Goal: Information Seeking & Learning: Learn about a topic

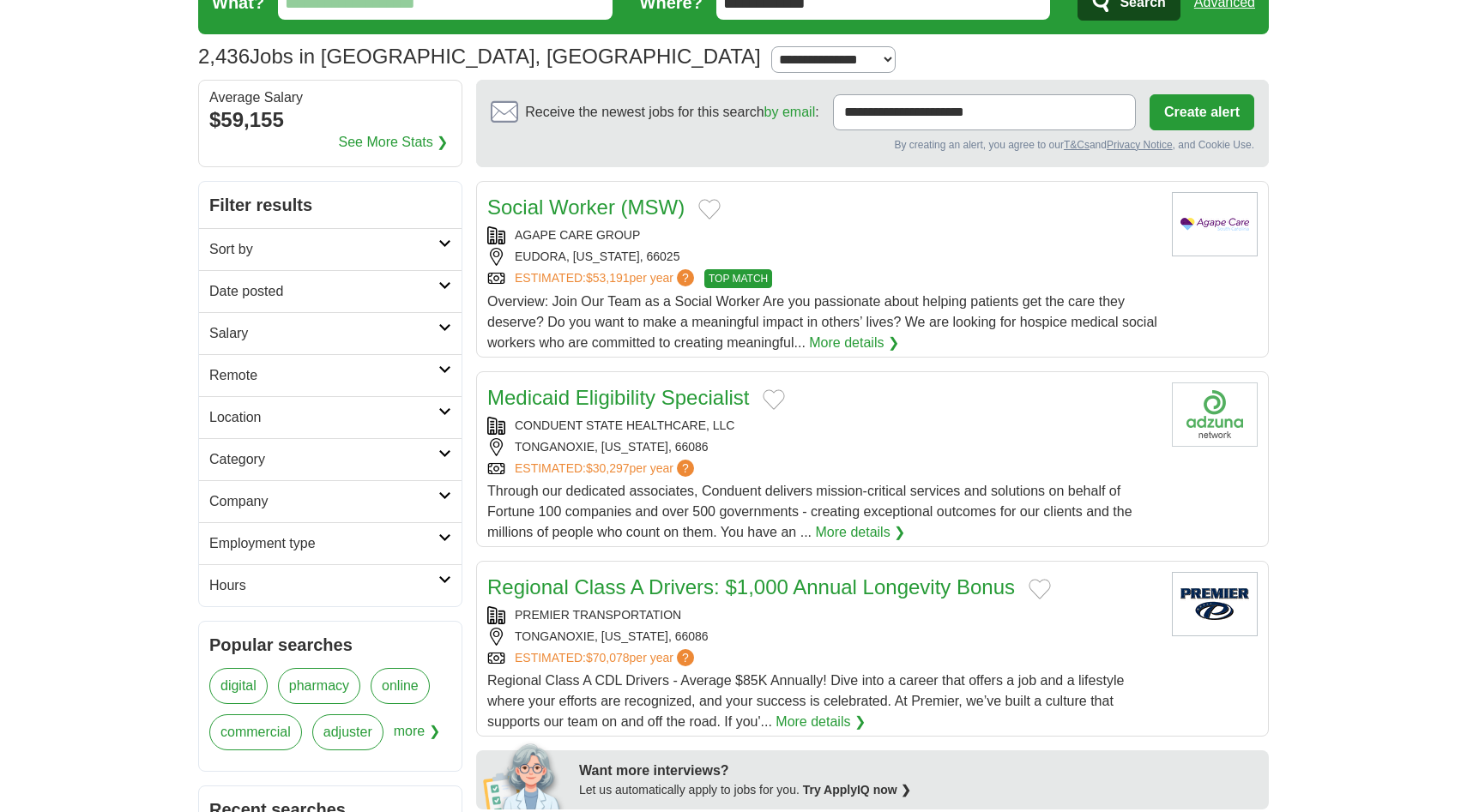
scroll to position [86, 0]
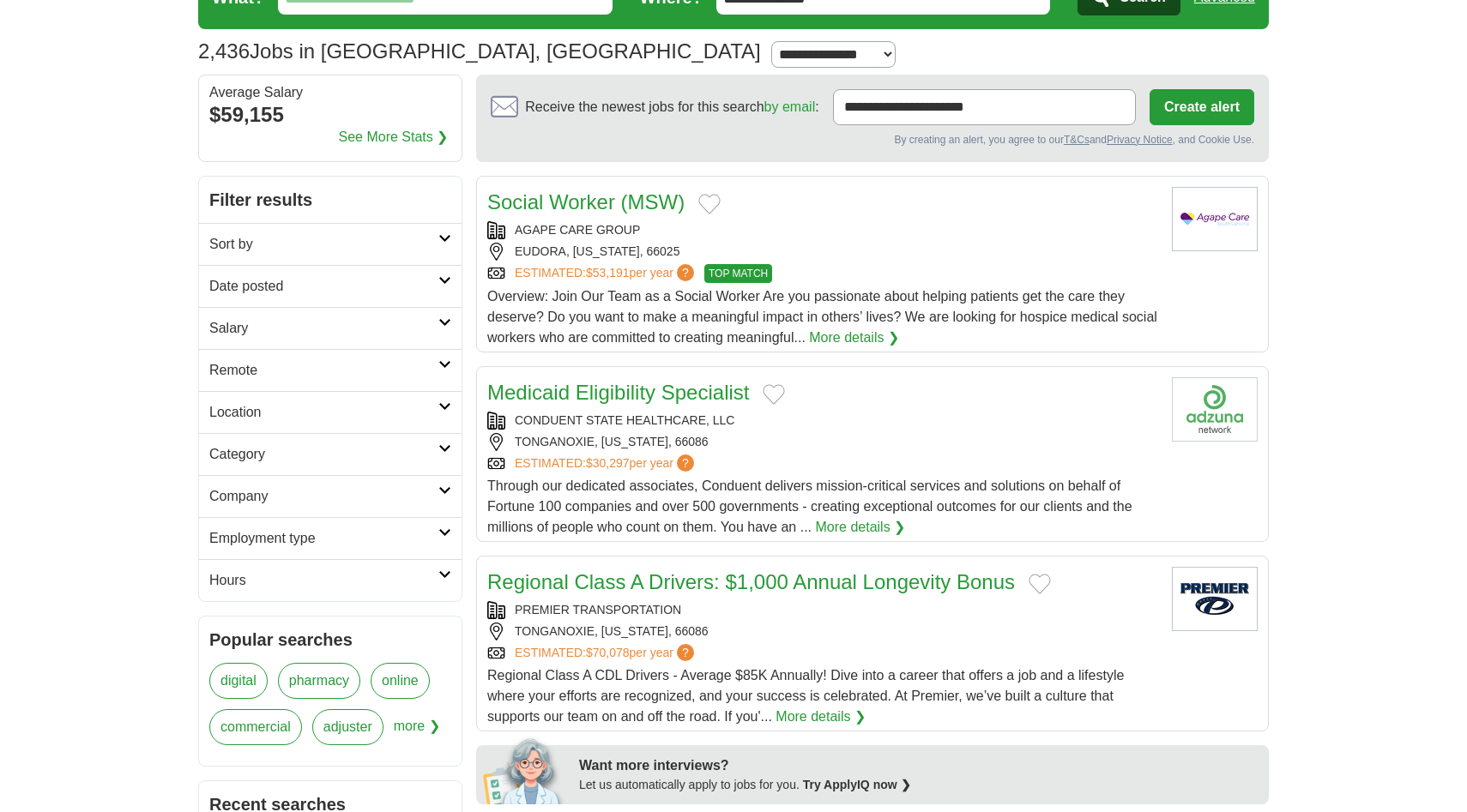
click at [442, 449] on icon at bounding box center [444, 448] width 13 height 9
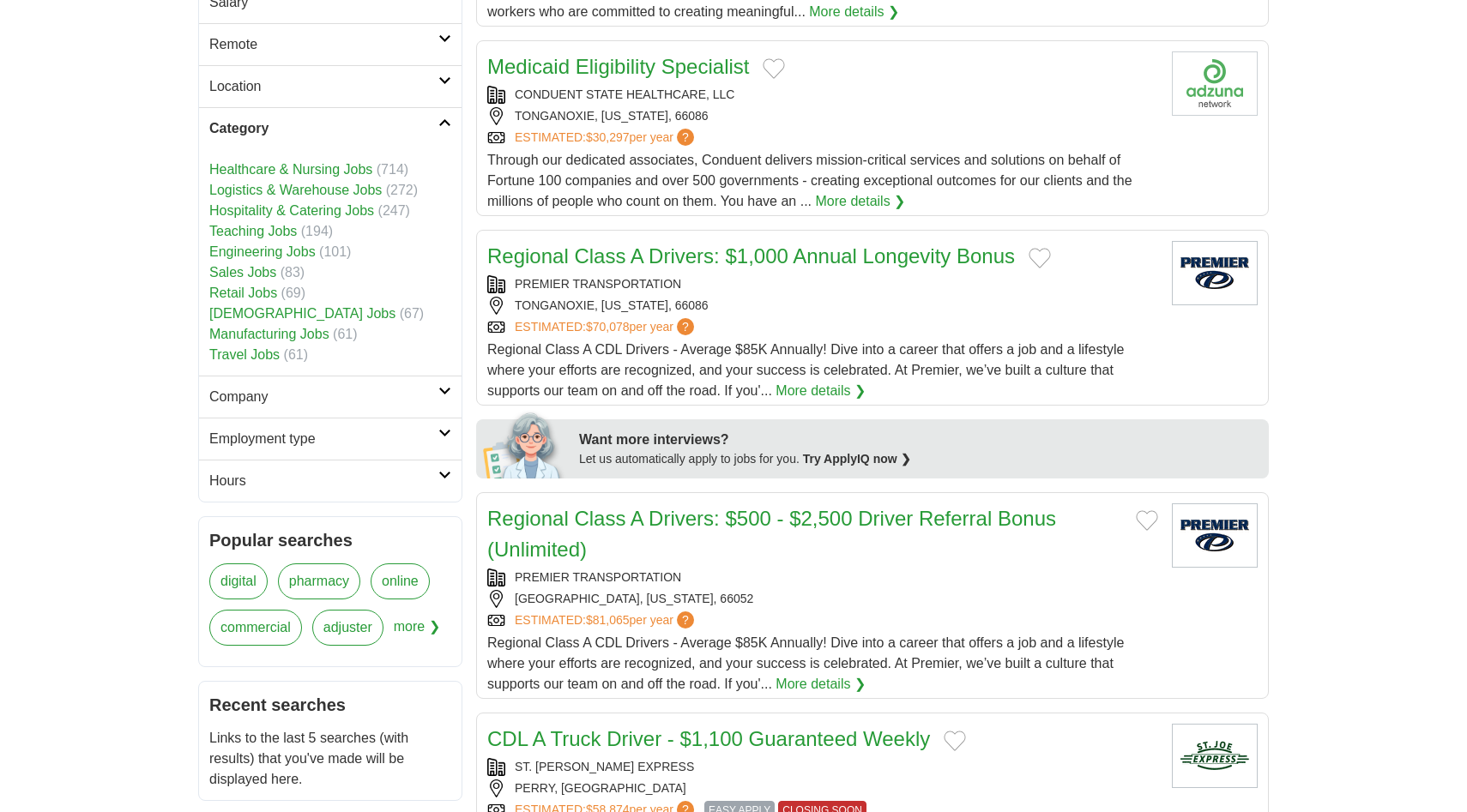
scroll to position [413, 0]
click at [446, 434] on icon at bounding box center [444, 432] width 13 height 9
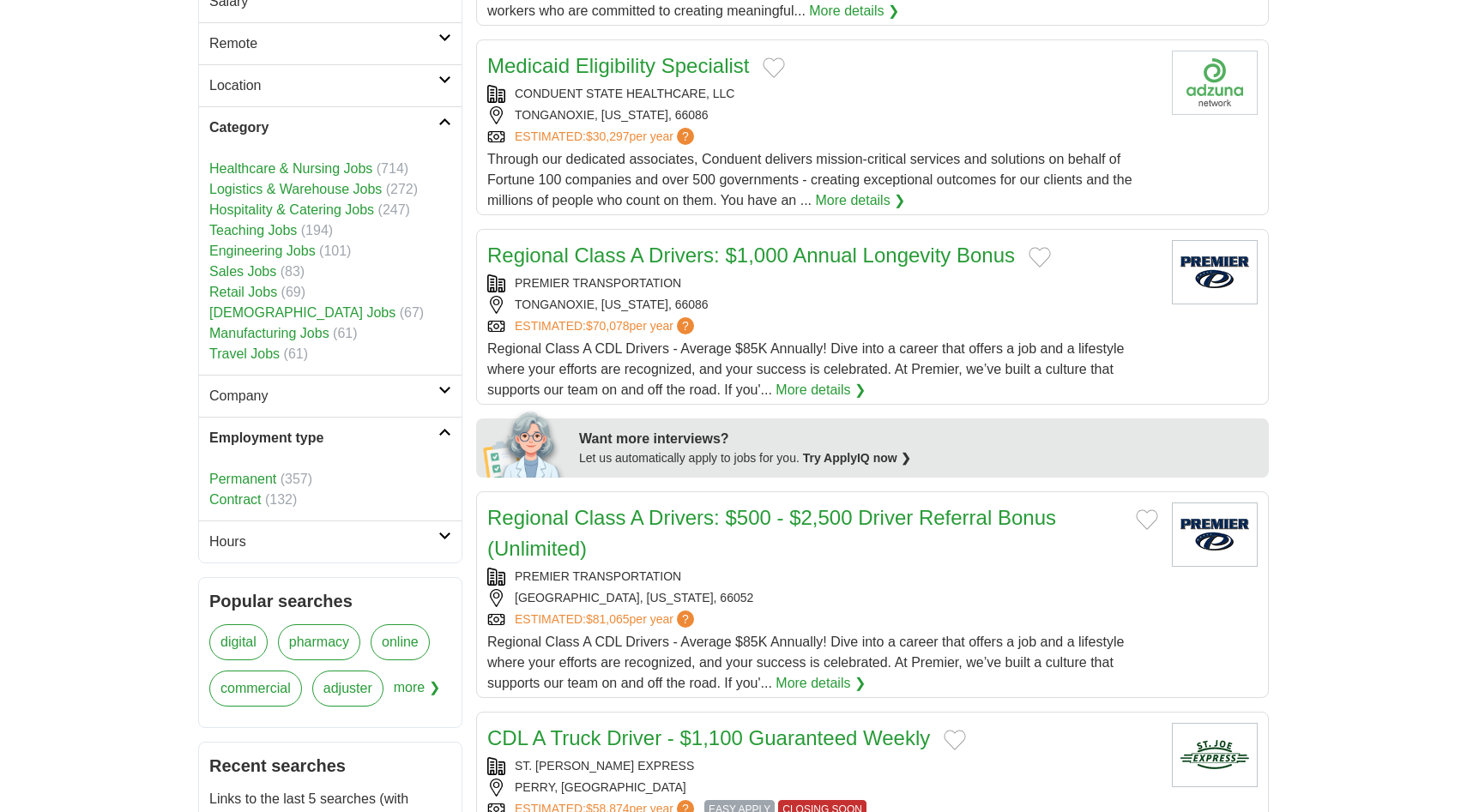
click at [440, 531] on icon at bounding box center [444, 535] width 13 height 9
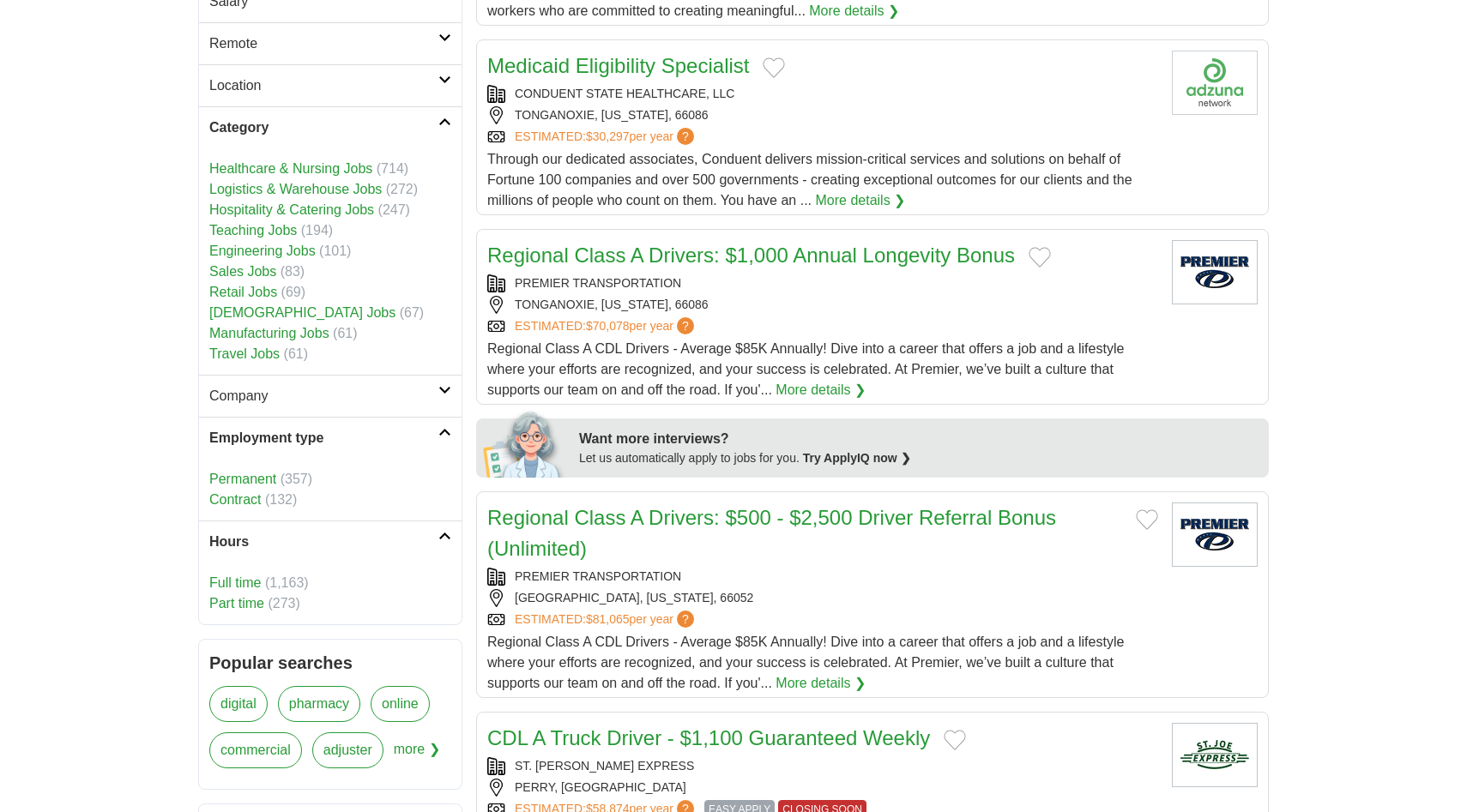
click at [447, 432] on icon at bounding box center [444, 432] width 13 height 9
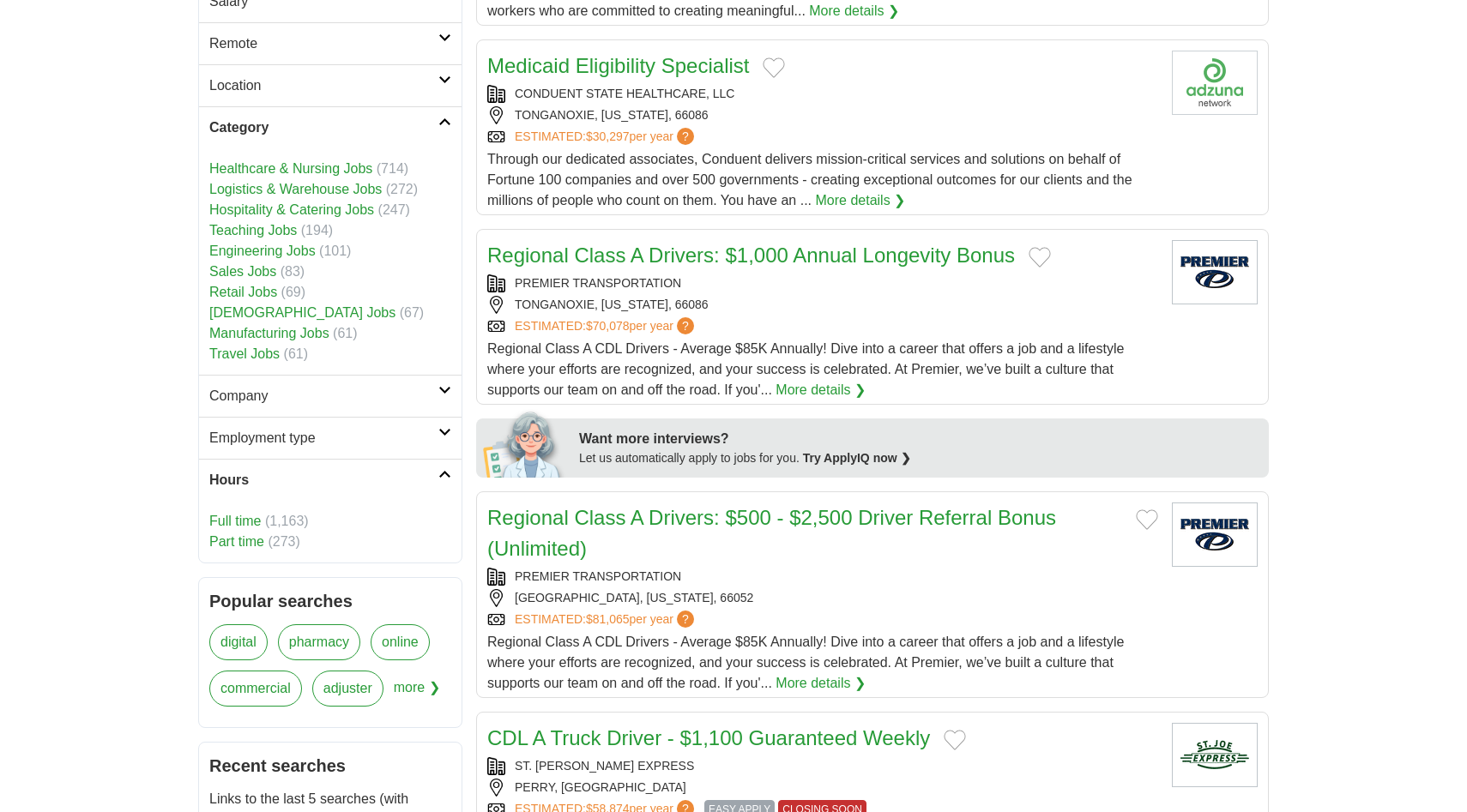
click at [254, 539] on link "Part time" at bounding box center [236, 541] width 55 height 15
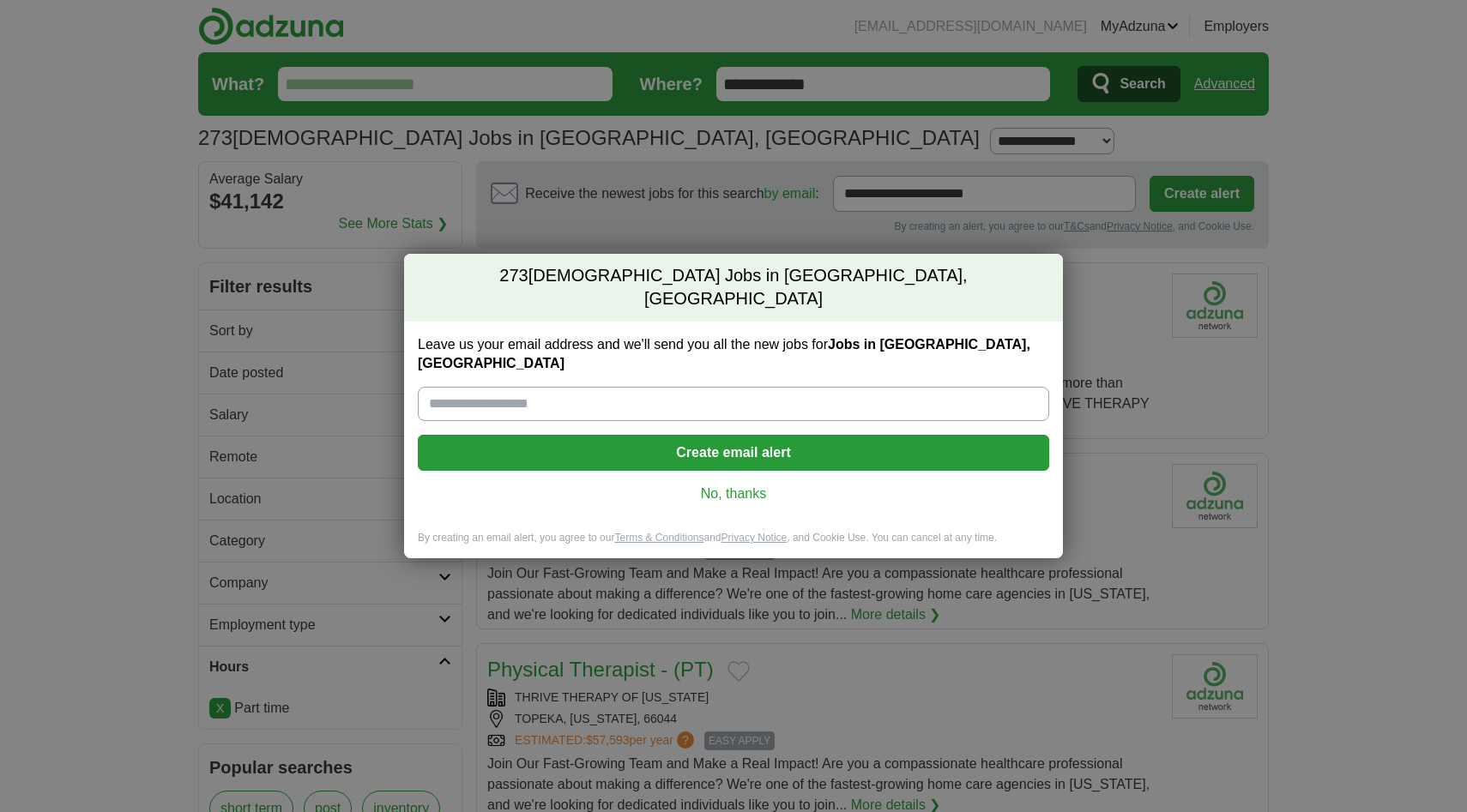
click at [724, 485] on link "No, thanks" at bounding box center [733, 494] width 604 height 19
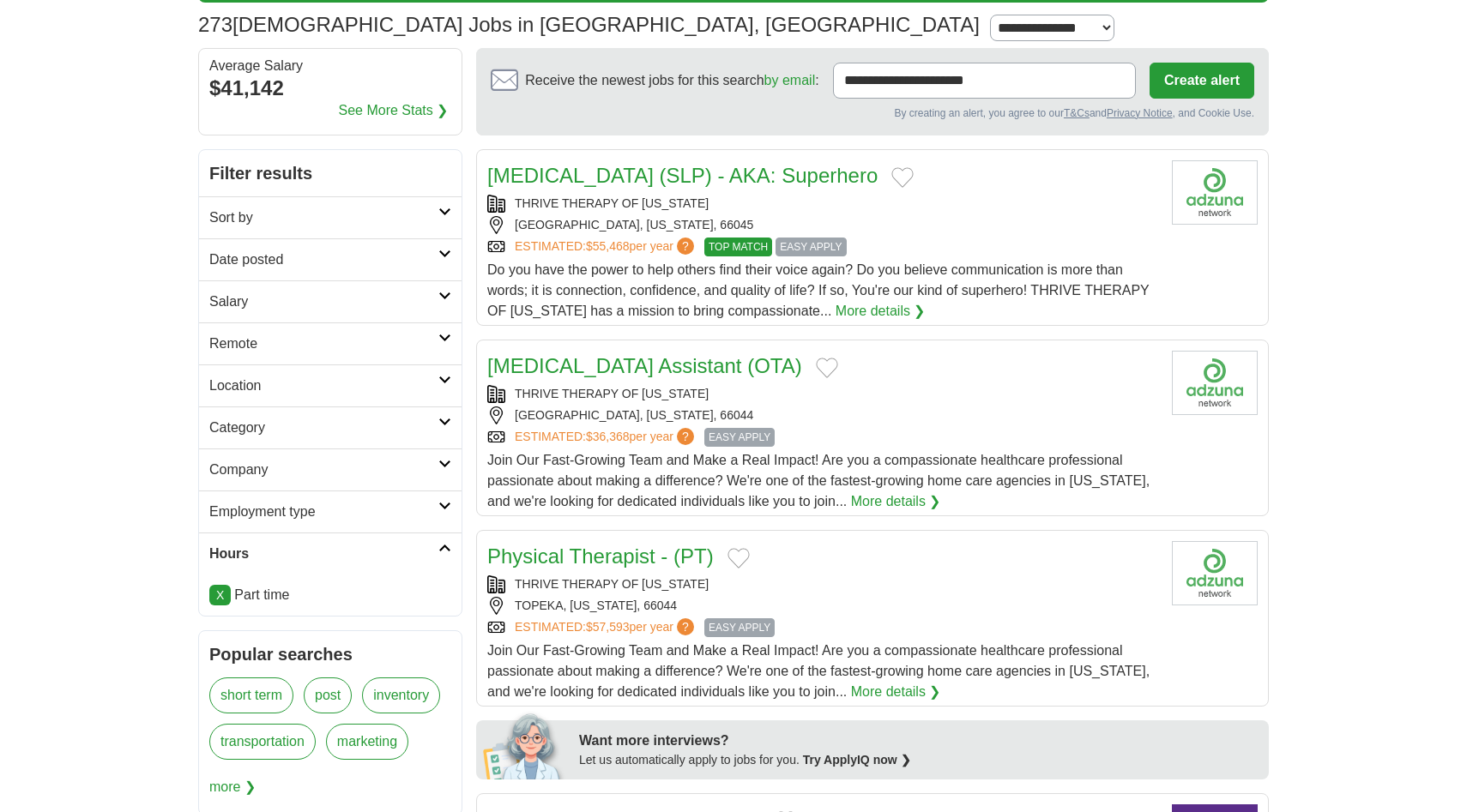
scroll to position [116, 0]
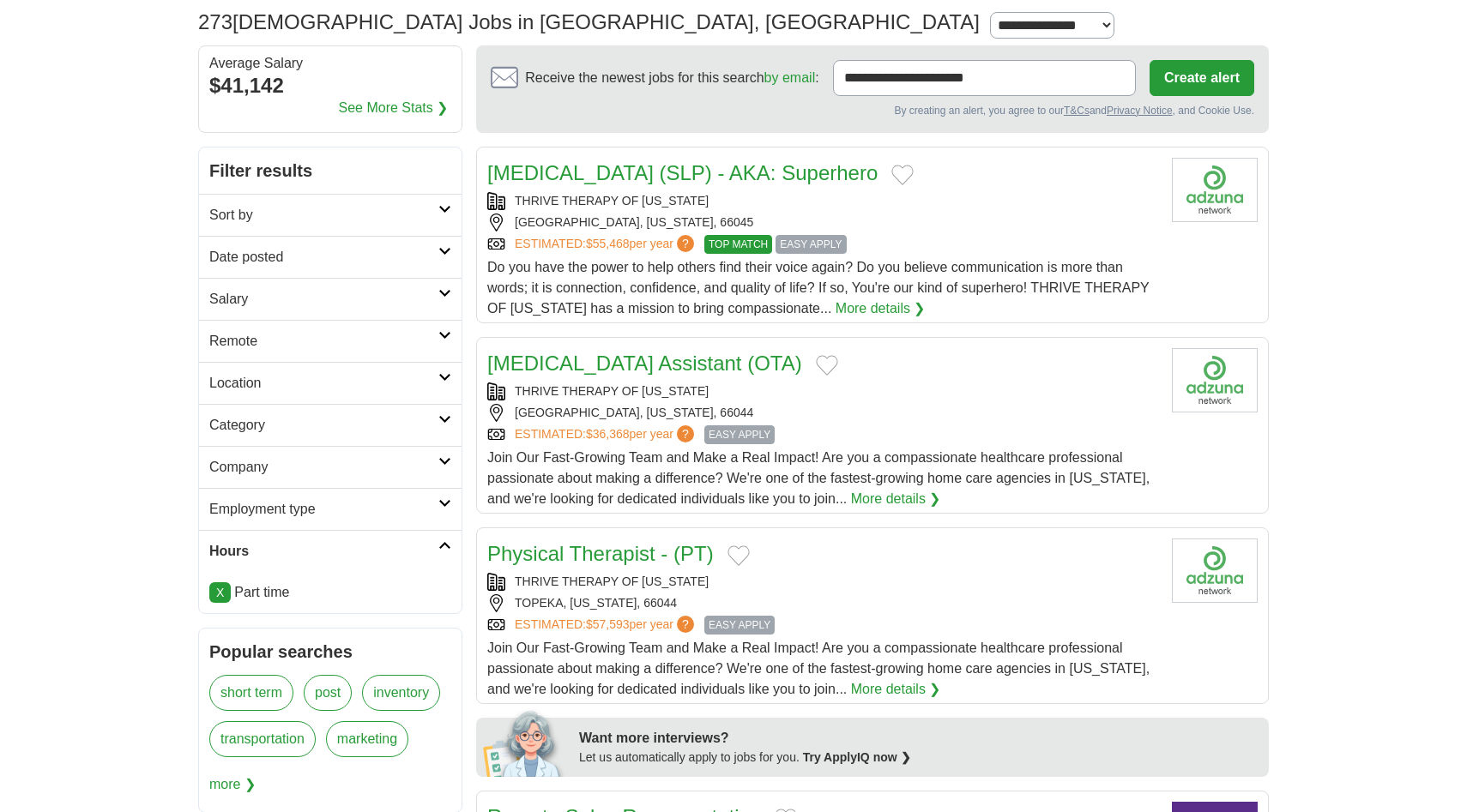
click at [449, 418] on icon at bounding box center [444, 419] width 13 height 9
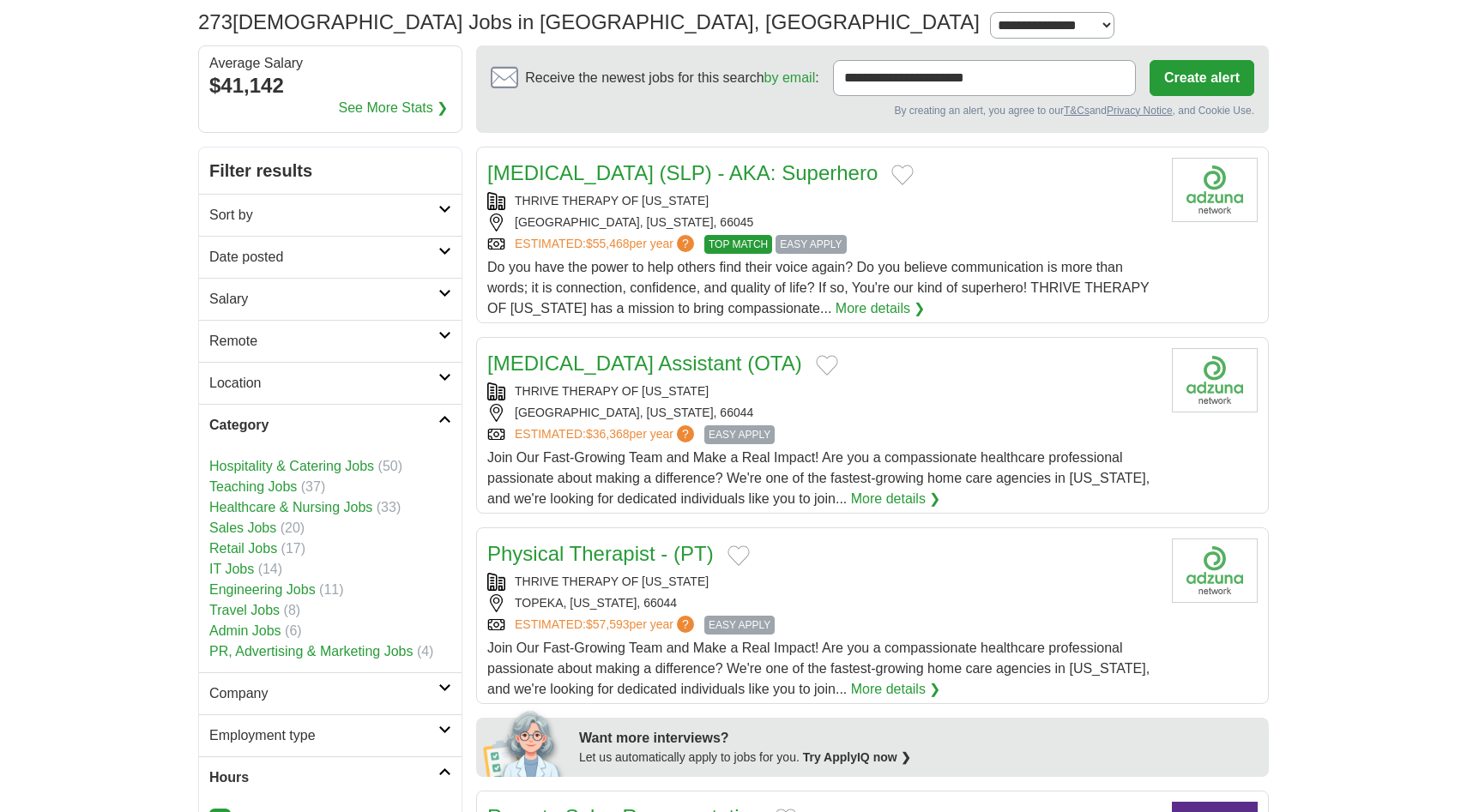
click at [329, 505] on link "Healthcare & Nursing Jobs" at bounding box center [291, 507] width 163 height 15
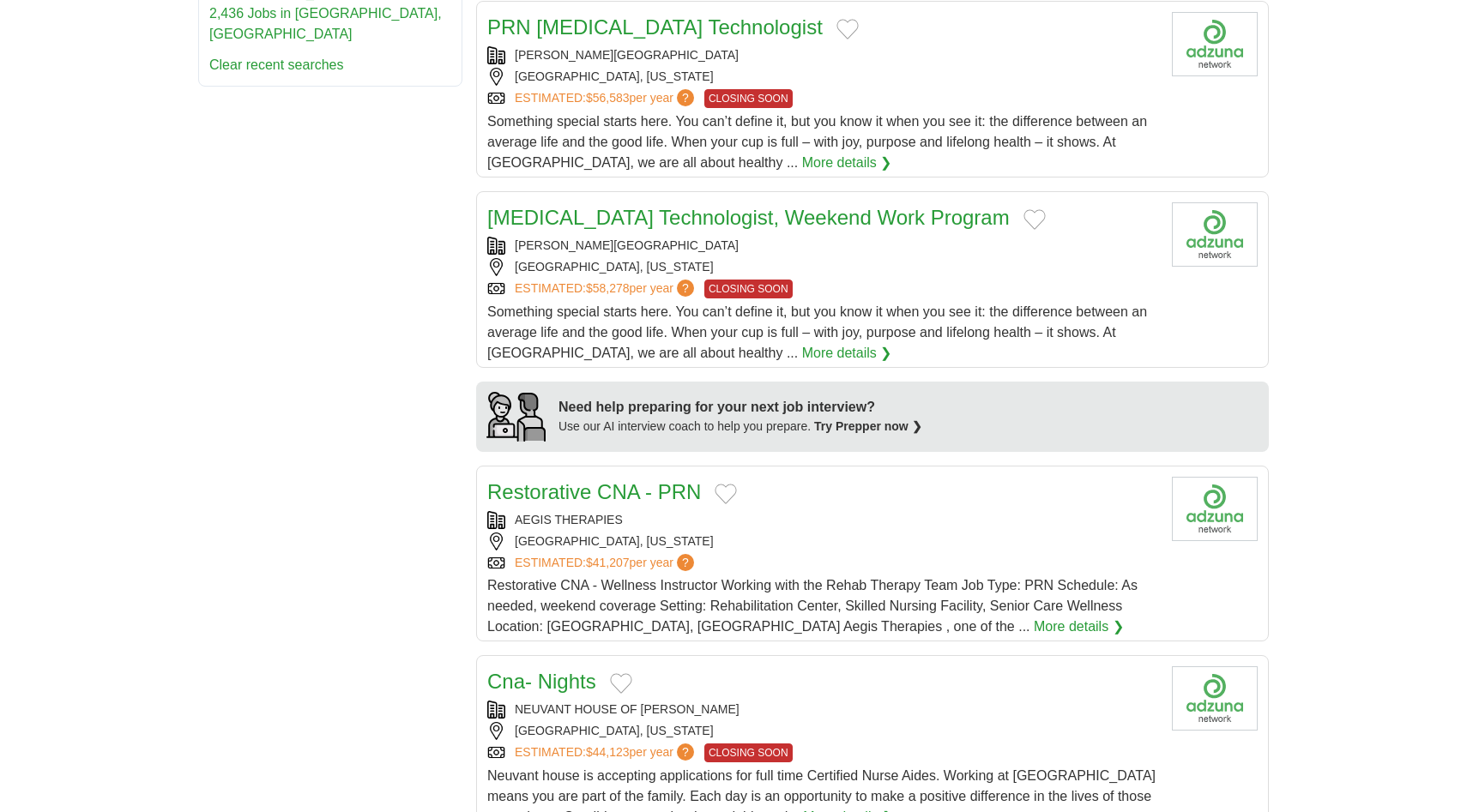
scroll to position [1101, 0]
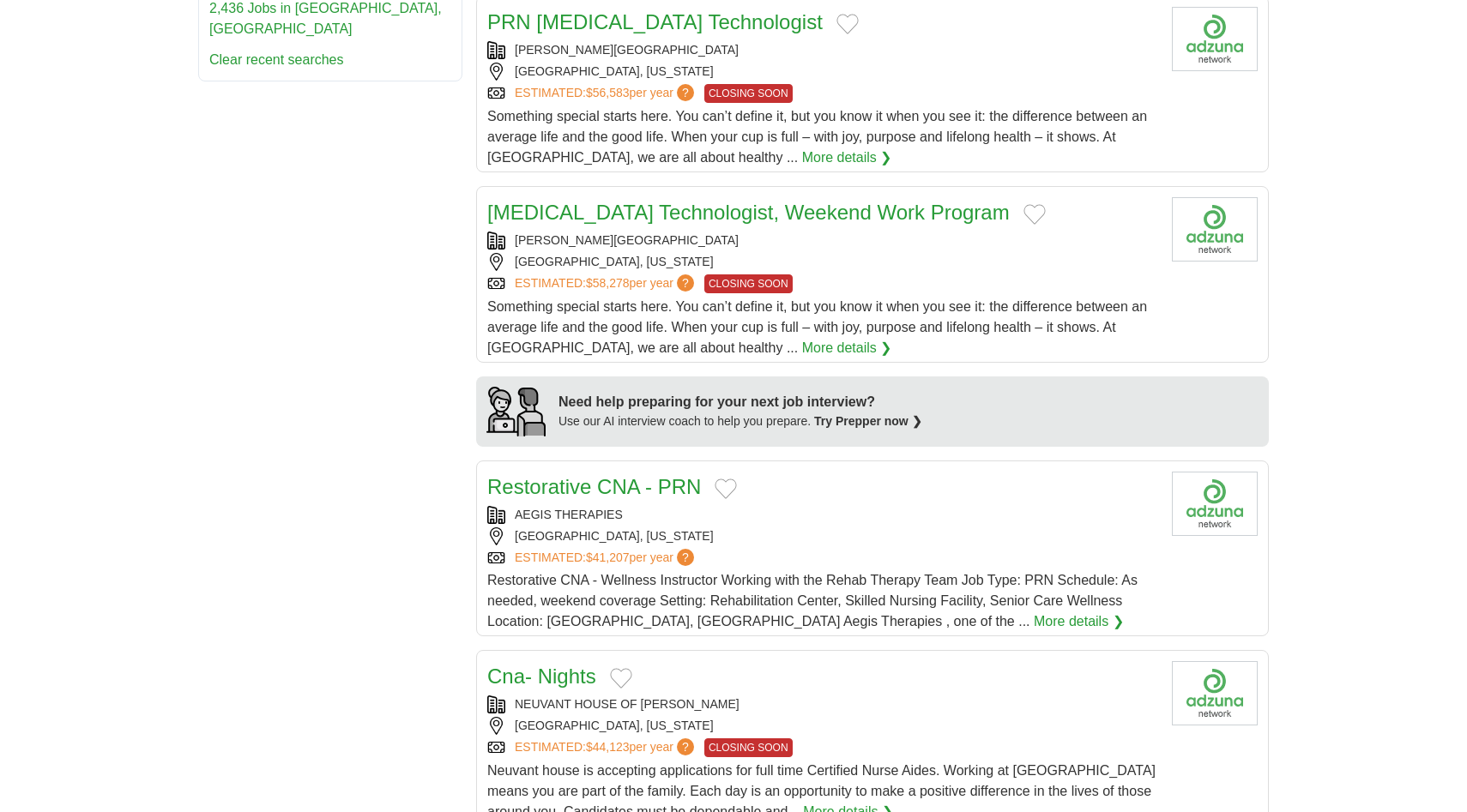
click at [433, 520] on div "**********" at bounding box center [733, 776] width 1070 height 3231
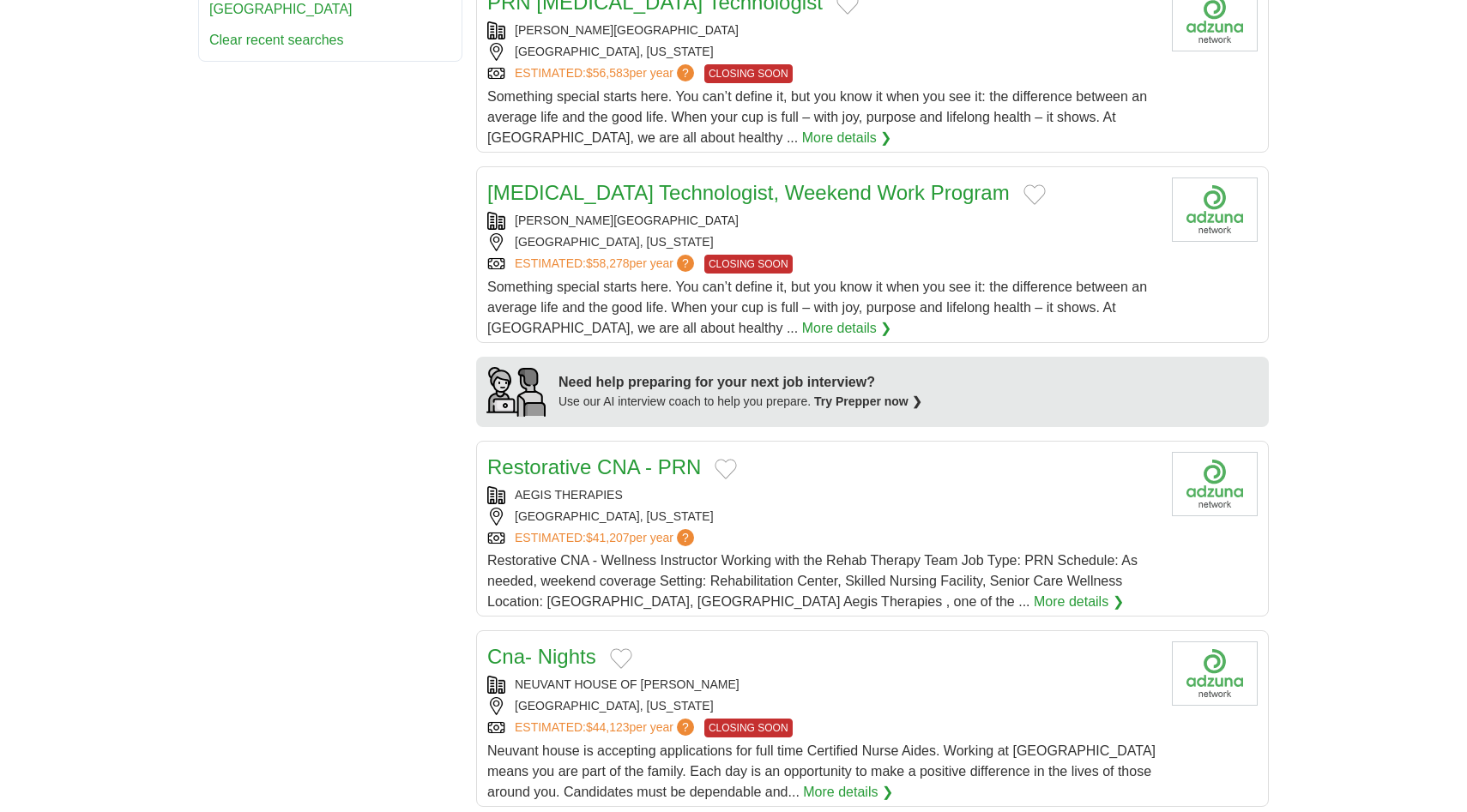
scroll to position [1090, 0]
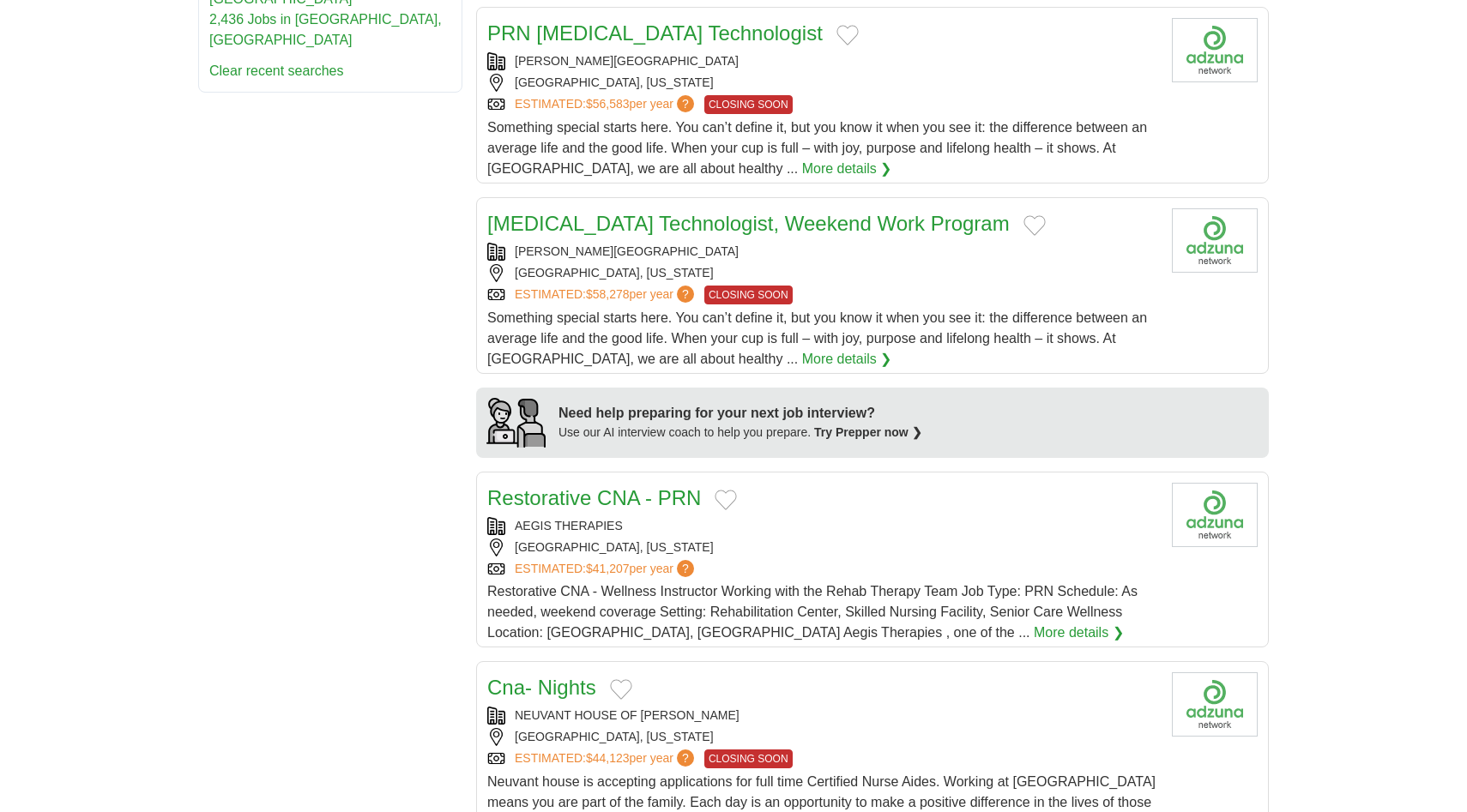
click at [628, 34] on link "PRN CT Scan Technologist" at bounding box center [655, 33] width 335 height 23
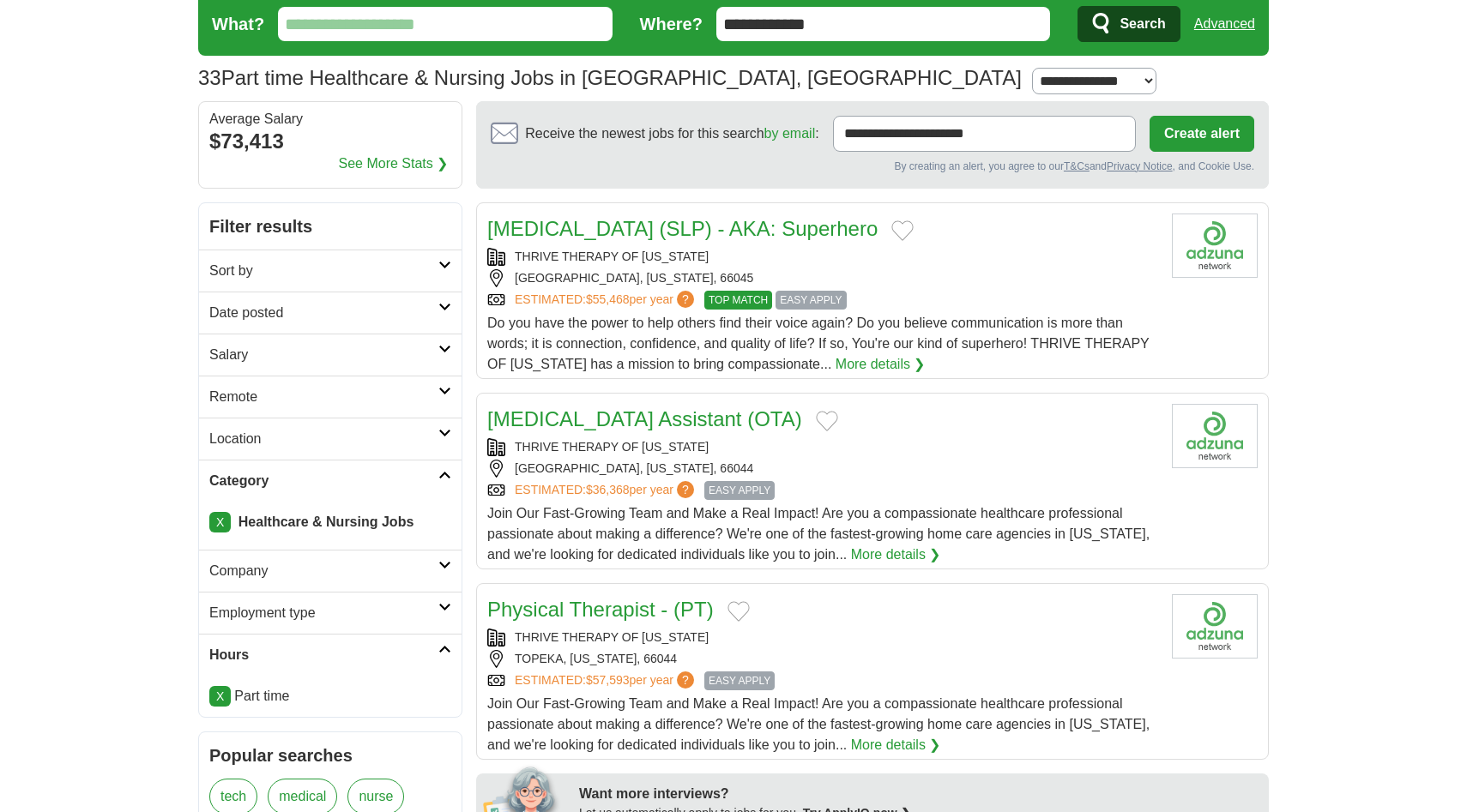
scroll to position [0, 0]
